Goal: Use online tool/utility

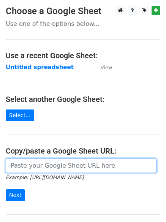
drag, startPoint x: 0, startPoint y: 0, endPoint x: 55, endPoint y: 168, distance: 177.0
click at [55, 168] on input "url" at bounding box center [81, 165] width 151 height 14
paste input "[URL][DOMAIN_NAME]"
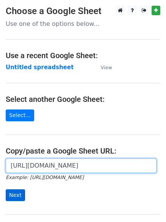
type input "[URL][DOMAIN_NAME]"
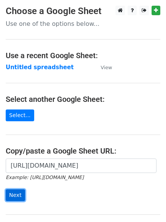
scroll to position [0, 0]
click at [18, 191] on input "Next" at bounding box center [15, 195] width 19 height 12
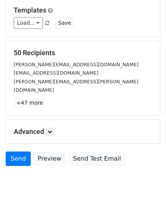
scroll to position [76, 0]
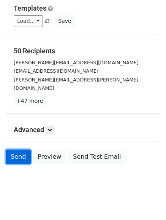
click at [20, 149] on link "Send" at bounding box center [18, 156] width 25 height 14
